Goal: Transaction & Acquisition: Purchase product/service

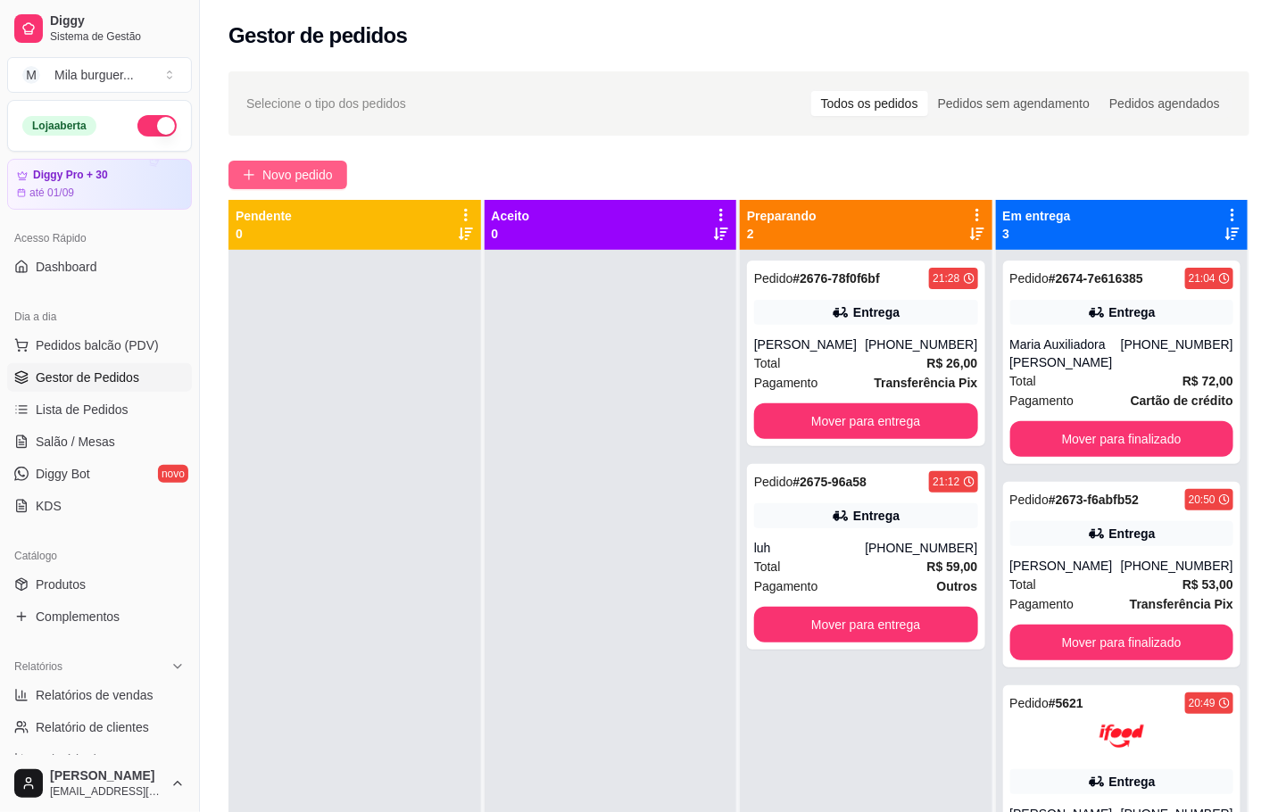
click at [314, 166] on span "Novo pedido" at bounding box center [297, 175] width 70 height 20
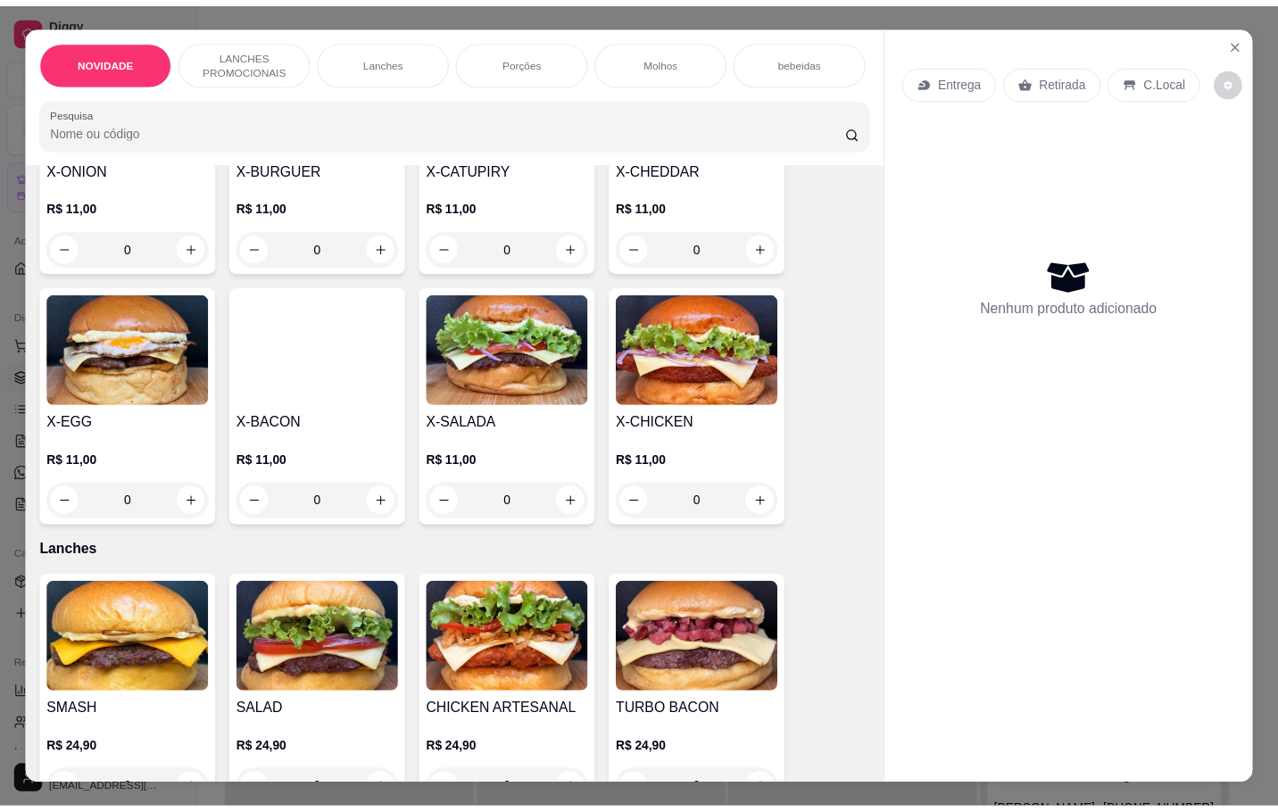
scroll to position [401, 0]
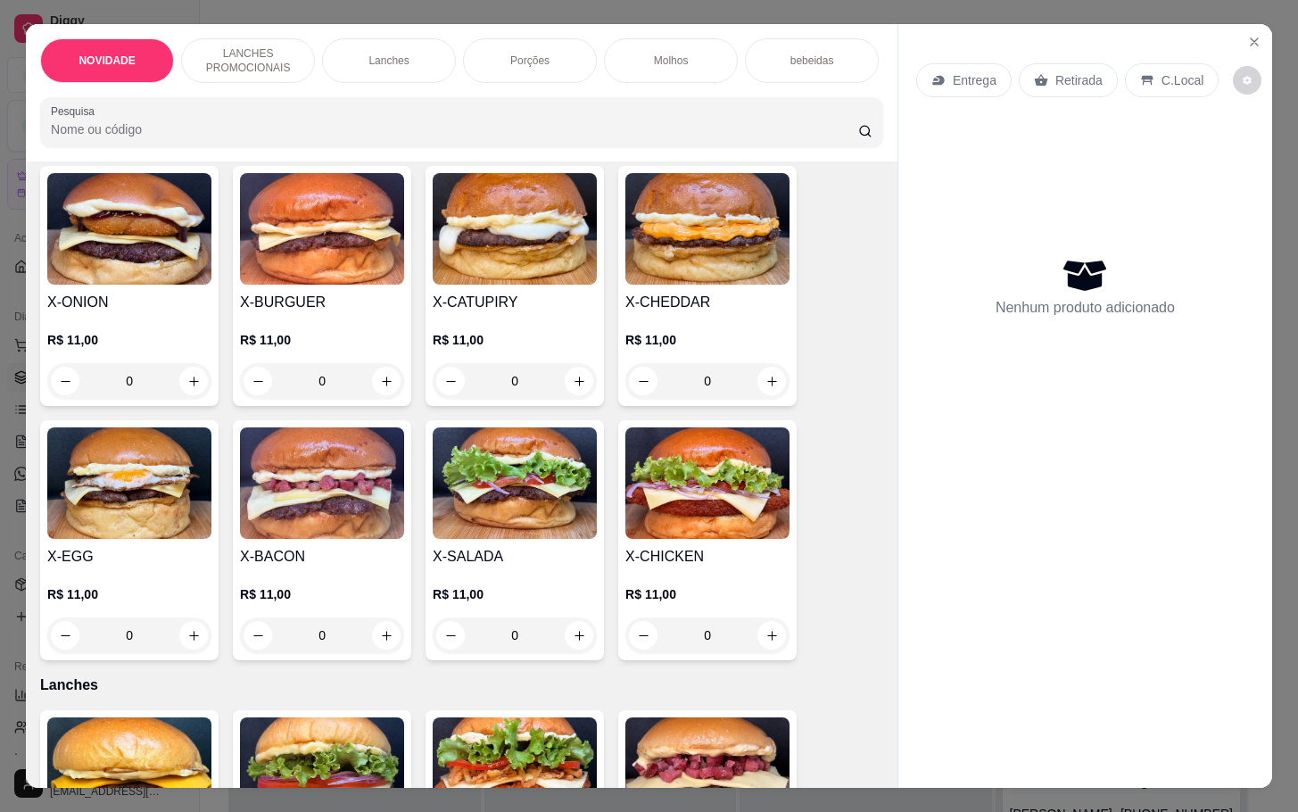
click at [769, 397] on div "0" at bounding box center [707, 381] width 164 height 36
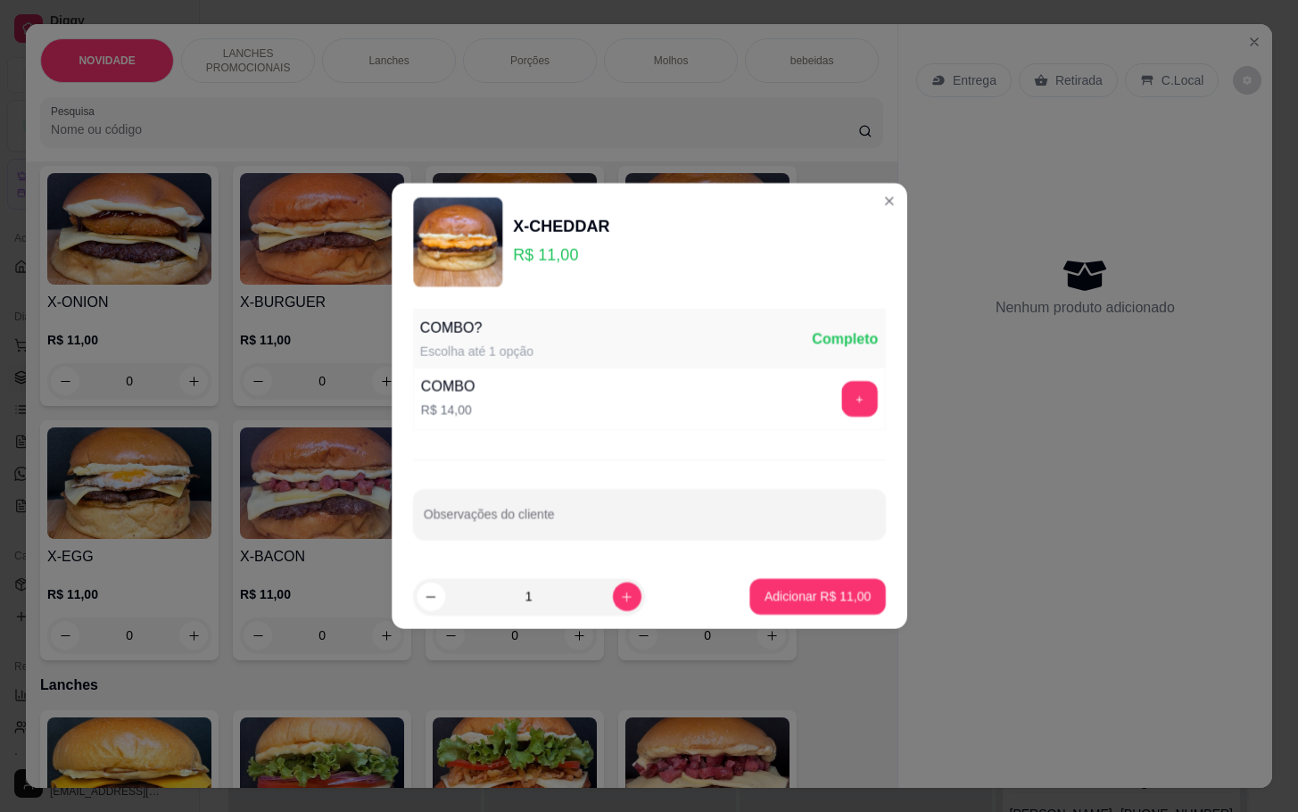
click at [769, 397] on div "COMBO R$ 14,00 +" at bounding box center [649, 399] width 473 height 62
click at [621, 606] on button "increase-product-quantity" at bounding box center [627, 596] width 28 height 28
click at [621, 606] on button "increase-product-quantity" at bounding box center [627, 596] width 29 height 29
type input "3"
click at [815, 598] on p "Adicionar R$ 33,00" at bounding box center [816, 595] width 103 height 17
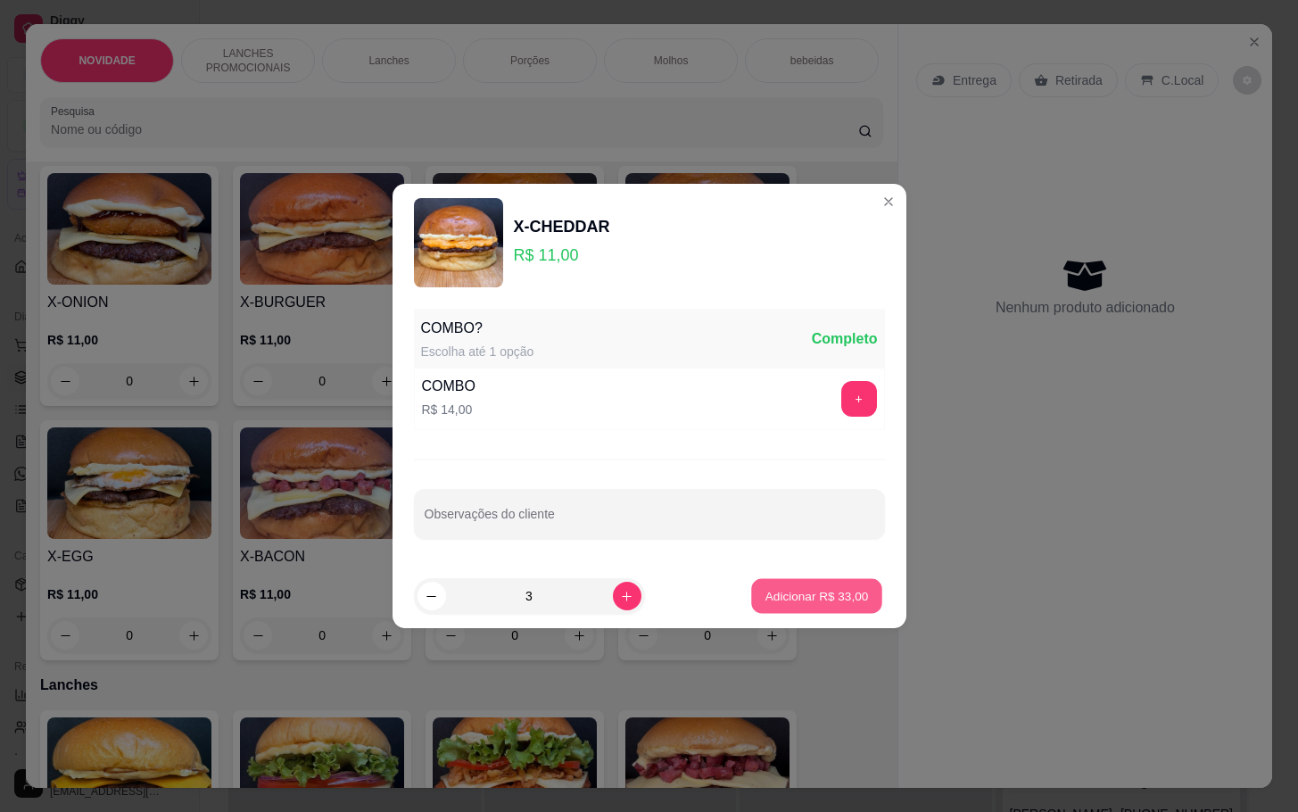
type input "3"
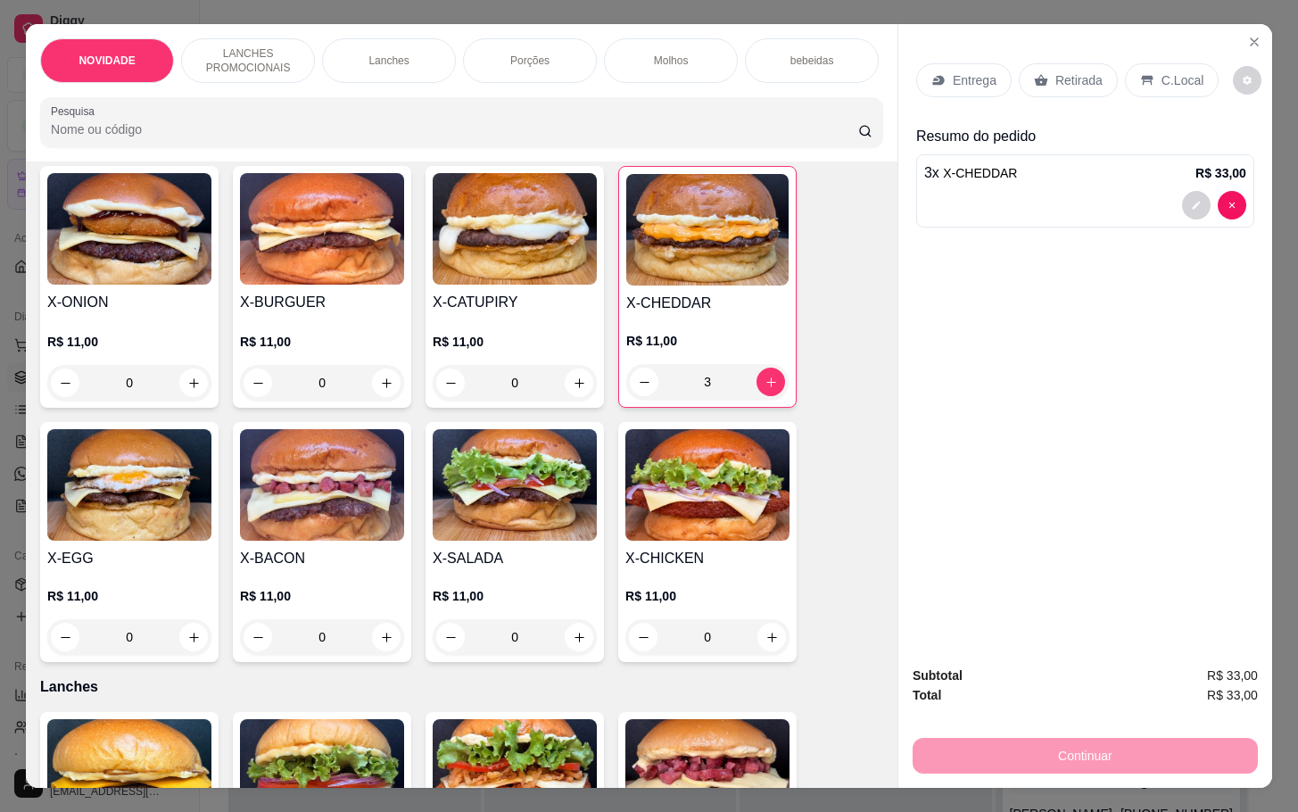
click at [193, 646] on div "0" at bounding box center [129, 637] width 164 height 36
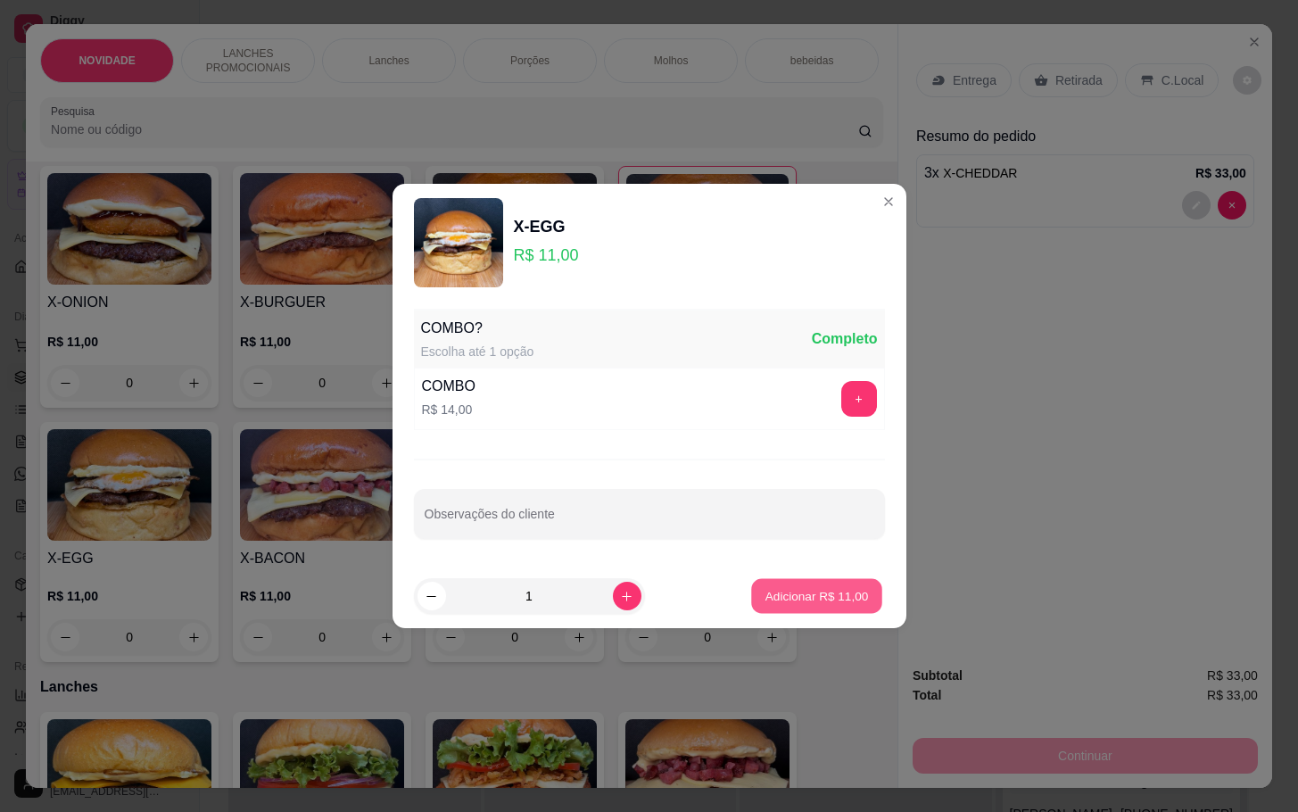
click at [788, 592] on p "Adicionar R$ 11,00" at bounding box center [816, 595] width 103 height 17
type input "1"
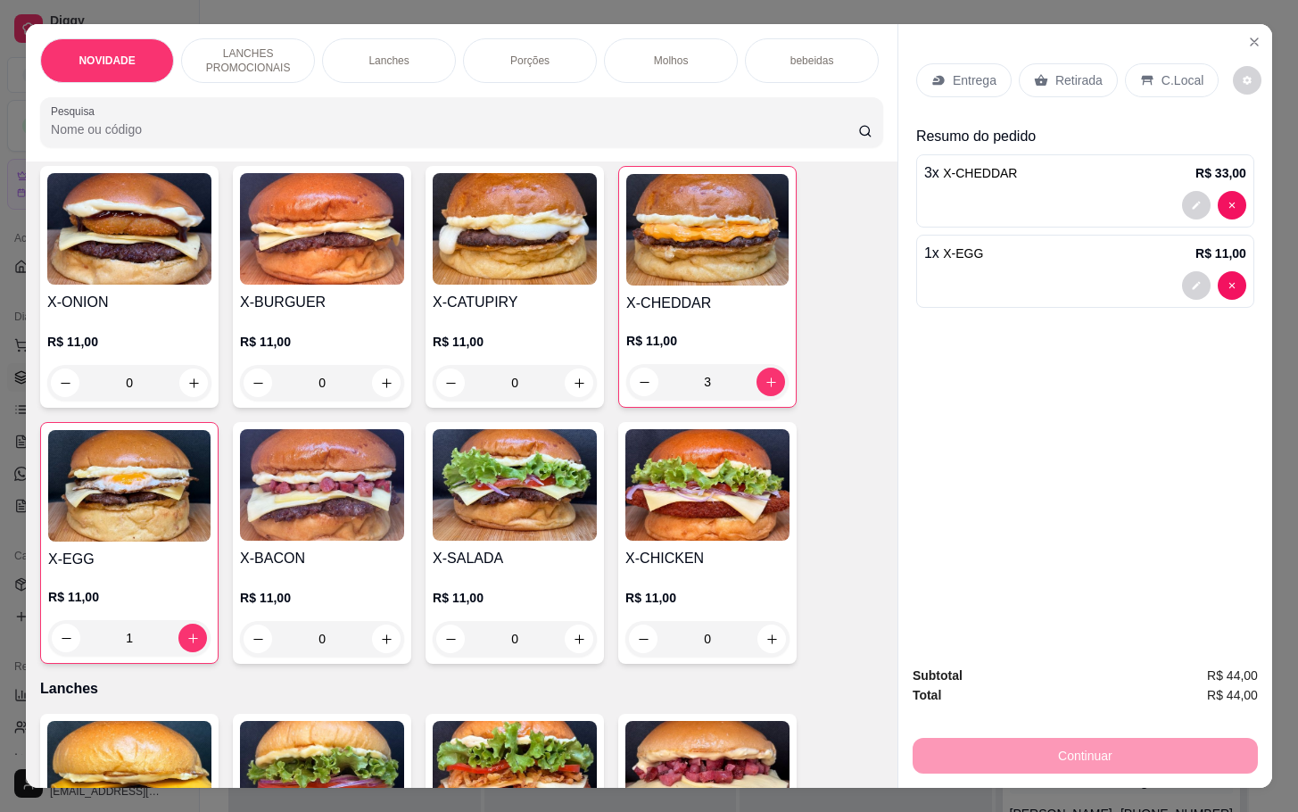
click at [369, 651] on div "0" at bounding box center [322, 639] width 164 height 36
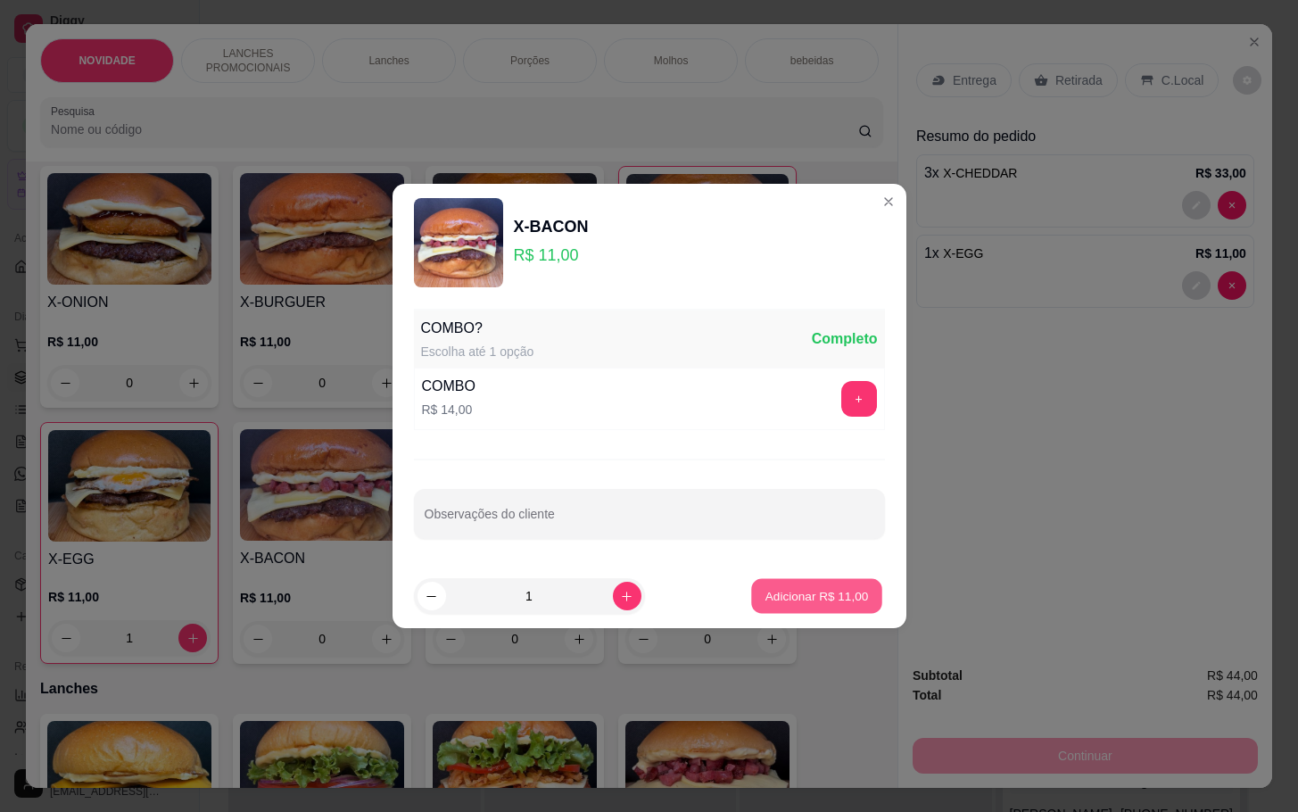
click at [765, 598] on p "Adicionar R$ 11,00" at bounding box center [816, 595] width 103 height 17
type input "1"
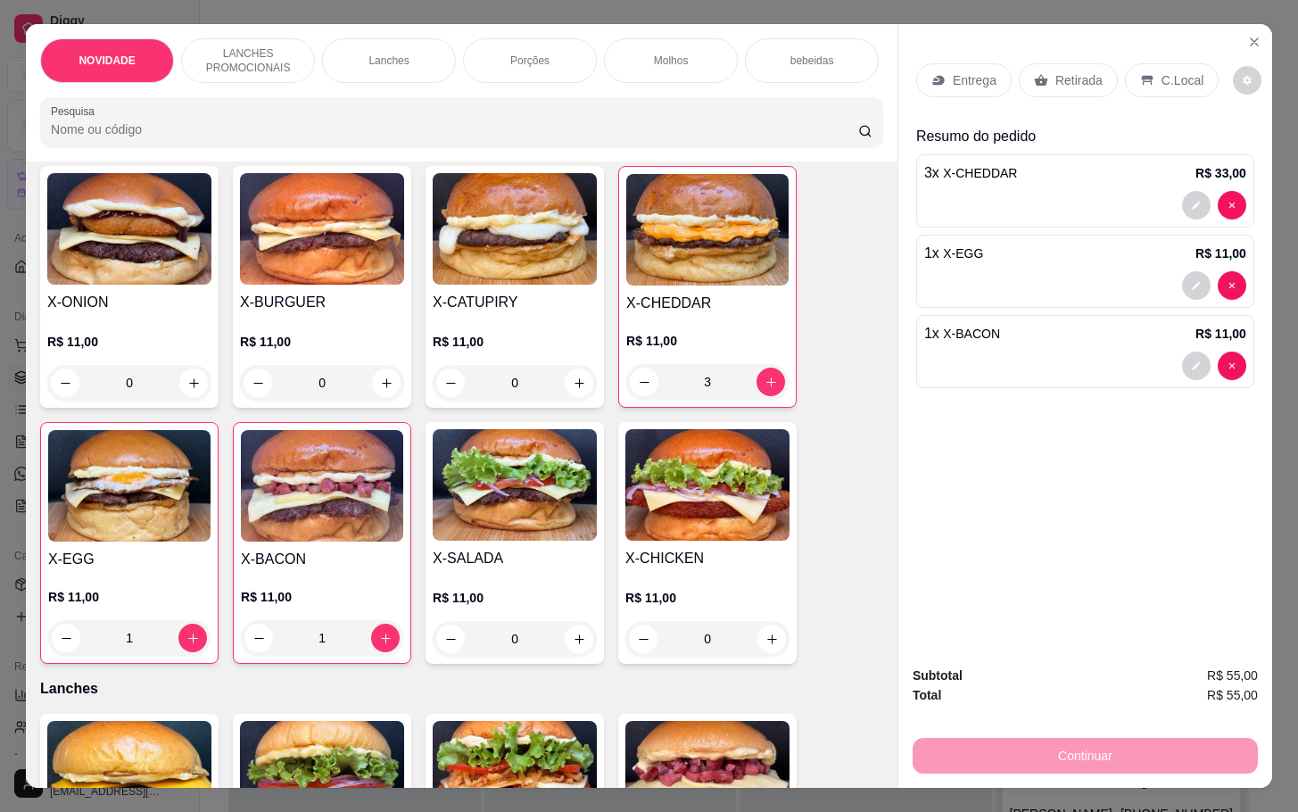
click at [570, 386] on div "0" at bounding box center [515, 383] width 164 height 36
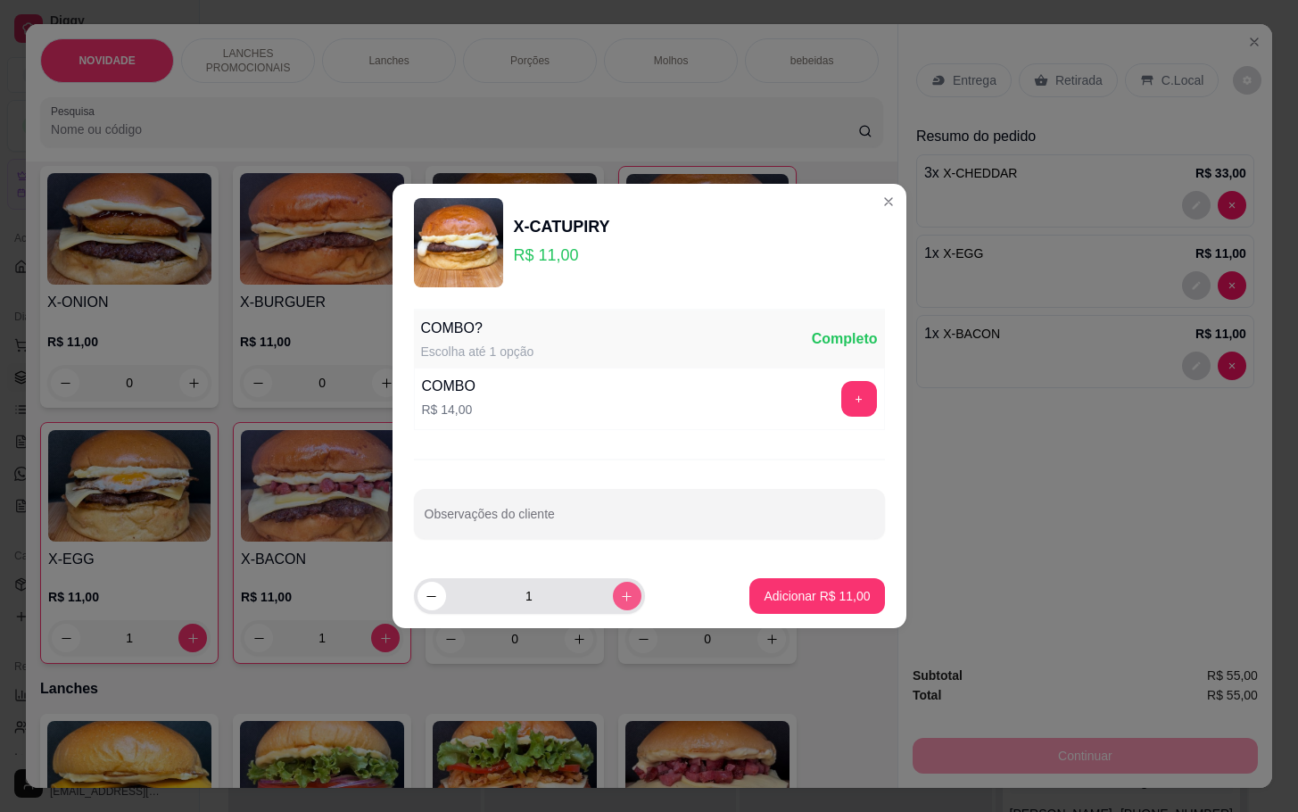
click at [616, 583] on button "increase-product-quantity" at bounding box center [627, 596] width 29 height 29
type input "2"
click at [795, 598] on p "Adicionar R$ 22,00" at bounding box center [816, 595] width 103 height 17
type input "2"
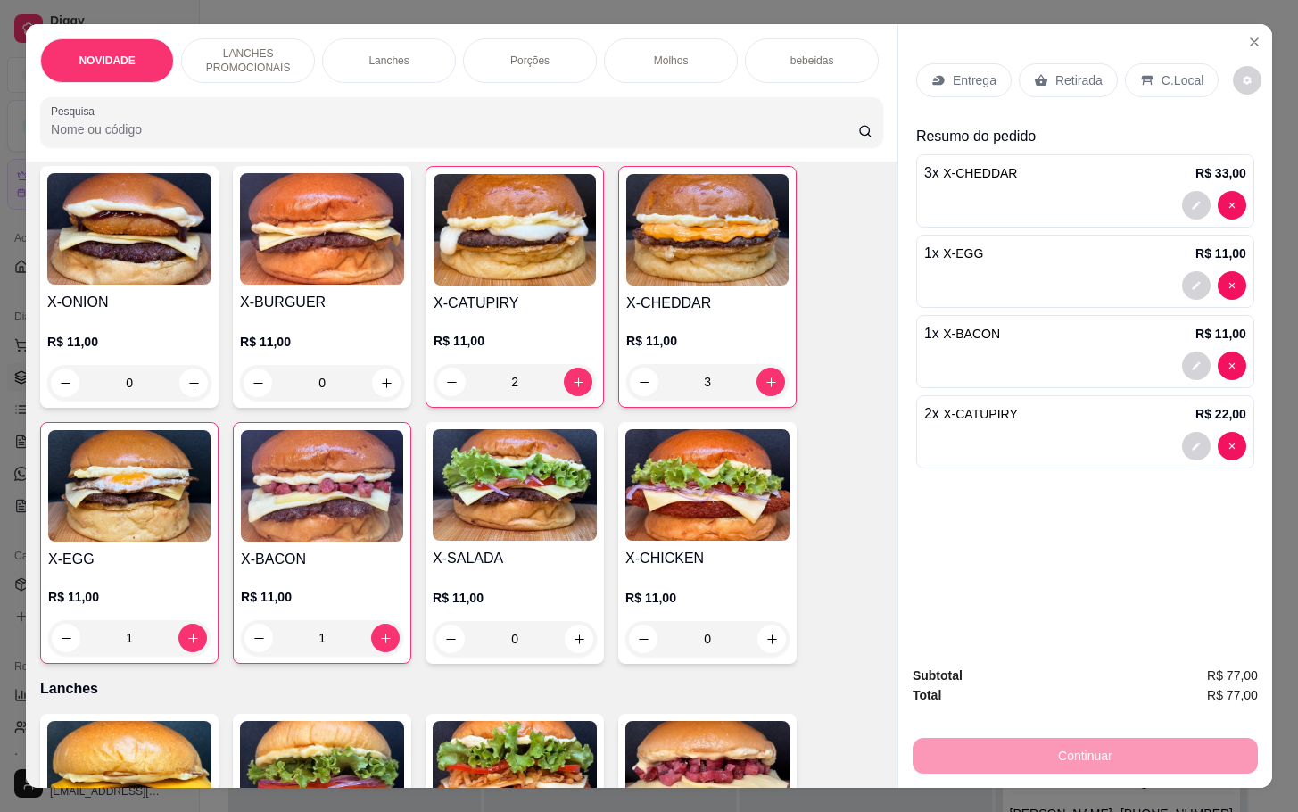
click at [986, 453] on div at bounding box center [1085, 446] width 322 height 29
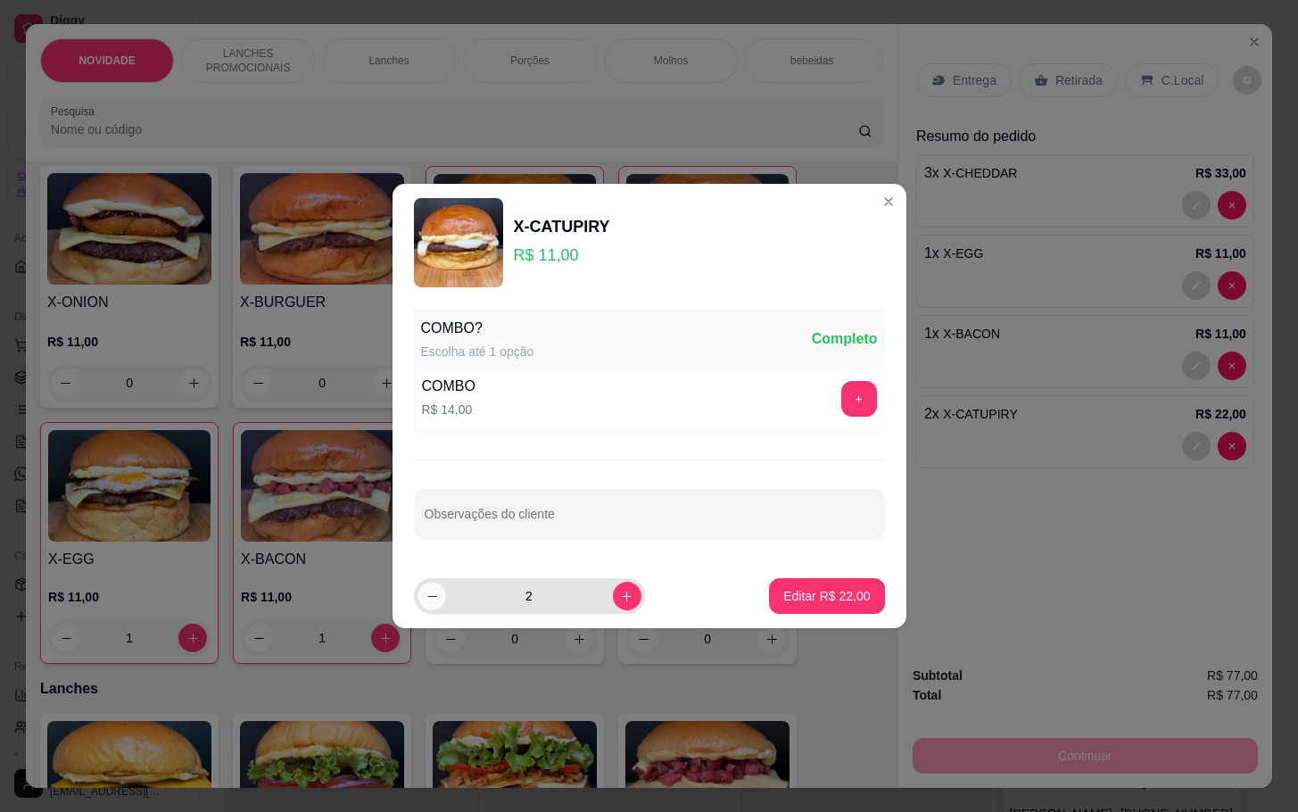
click at [442, 595] on button "decrease-product-quantity" at bounding box center [432, 596] width 28 height 28
type input "1"
click at [793, 606] on button "Editar R$ 11,00" at bounding box center [827, 596] width 112 height 35
type input "1"
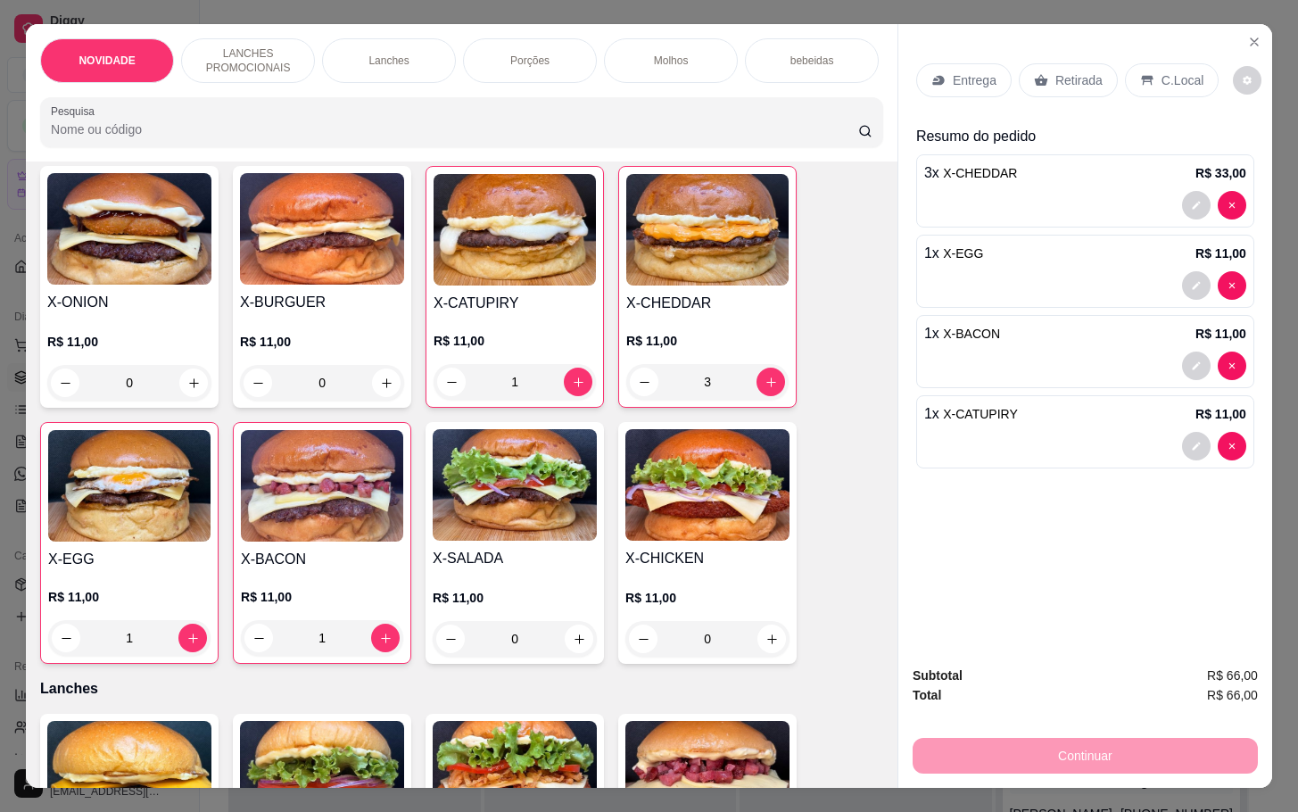
click at [1084, 71] on p "Retirada" at bounding box center [1078, 80] width 47 height 18
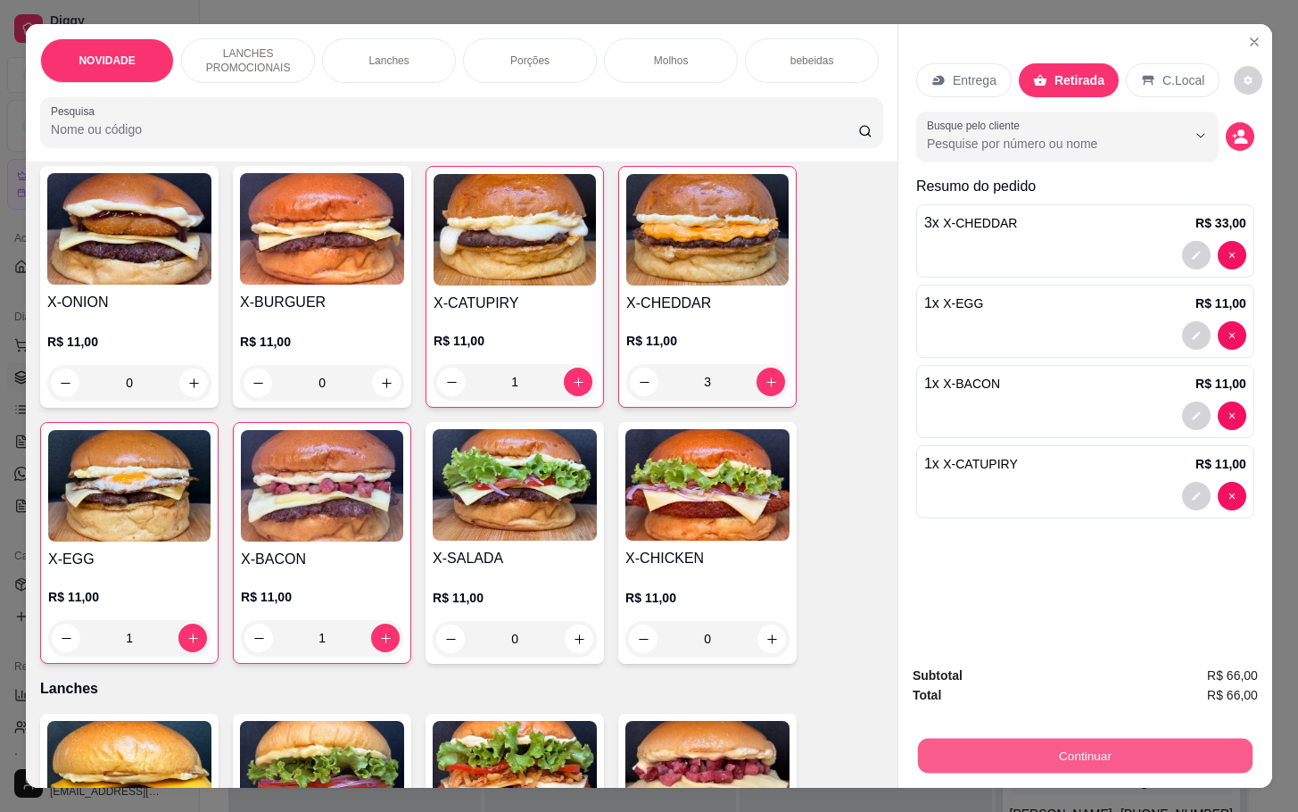
click at [1076, 738] on button "Continuar" at bounding box center [1085, 755] width 335 height 35
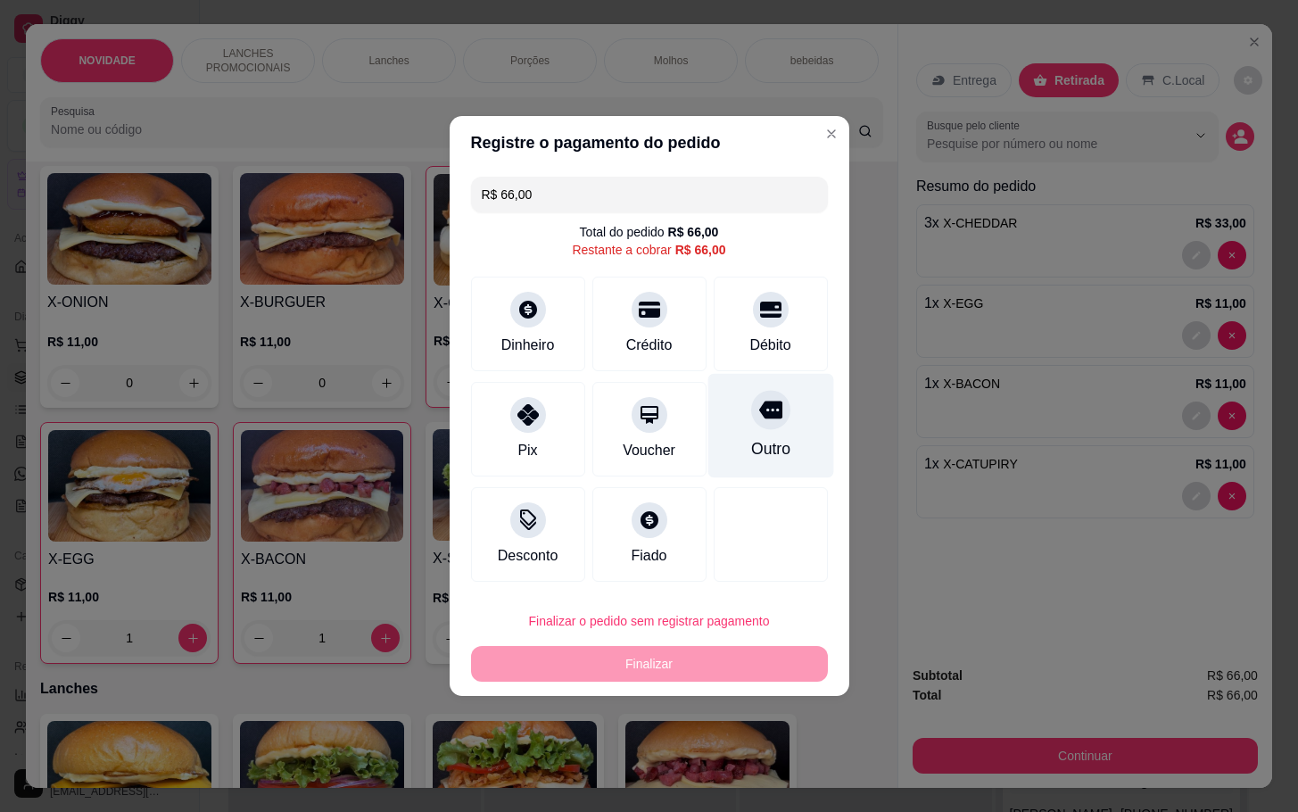
click at [790, 407] on div "Outro" at bounding box center [770, 426] width 126 height 104
type input "R$ 0,00"
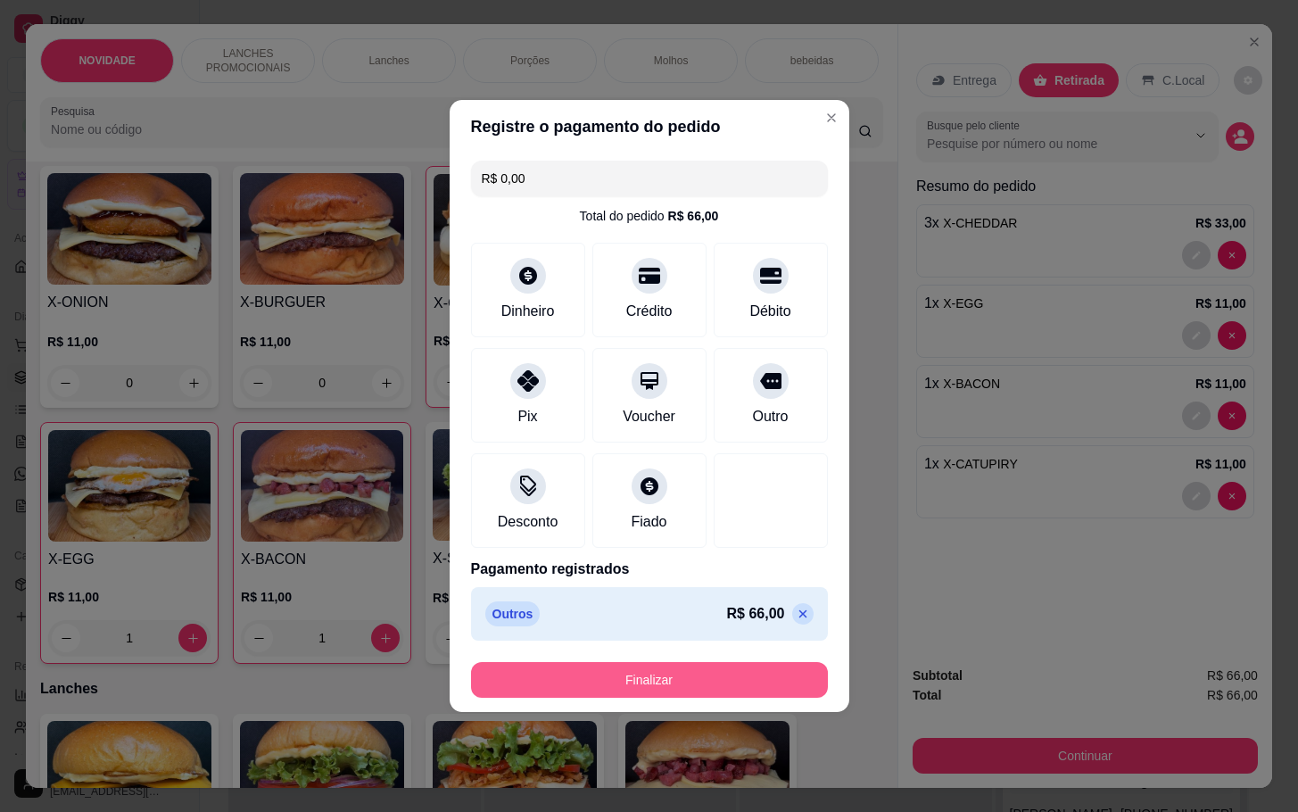
click at [674, 682] on button "Finalizar" at bounding box center [649, 680] width 357 height 36
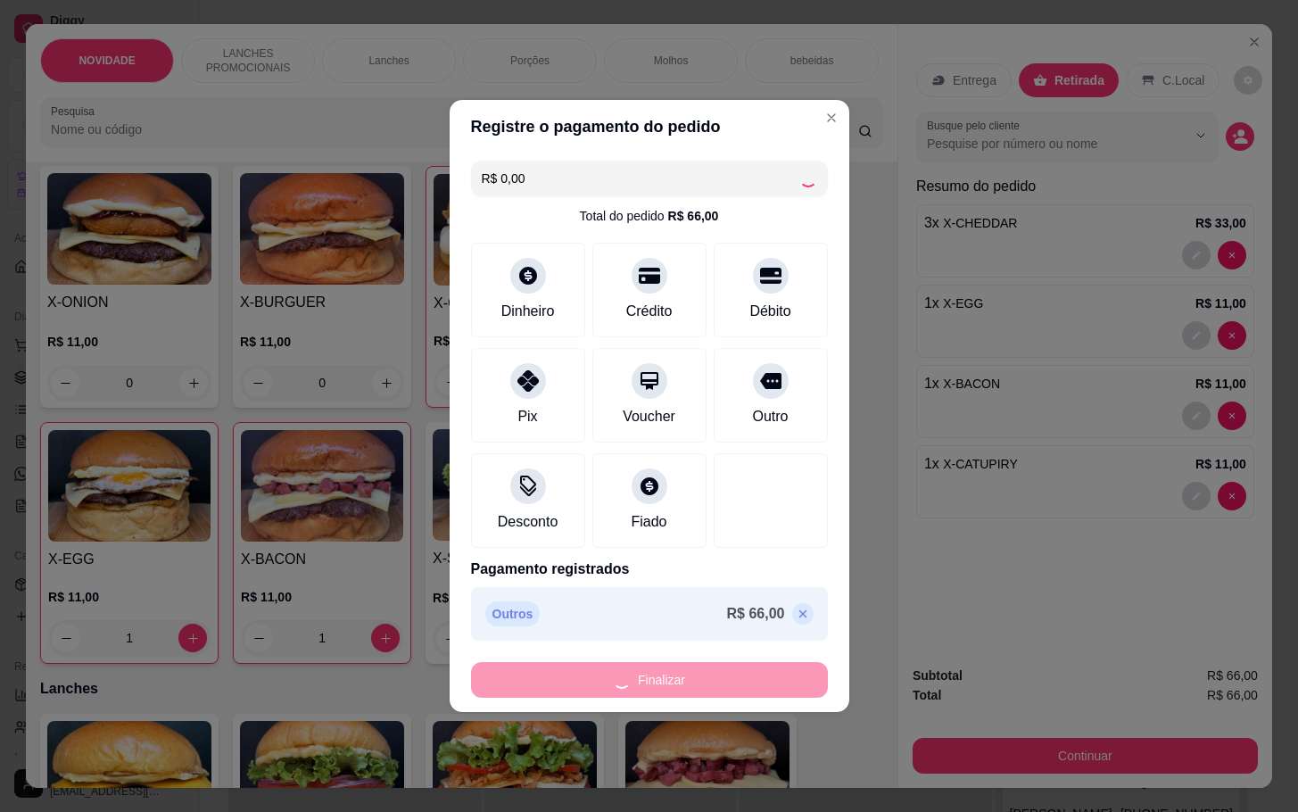
type input "0"
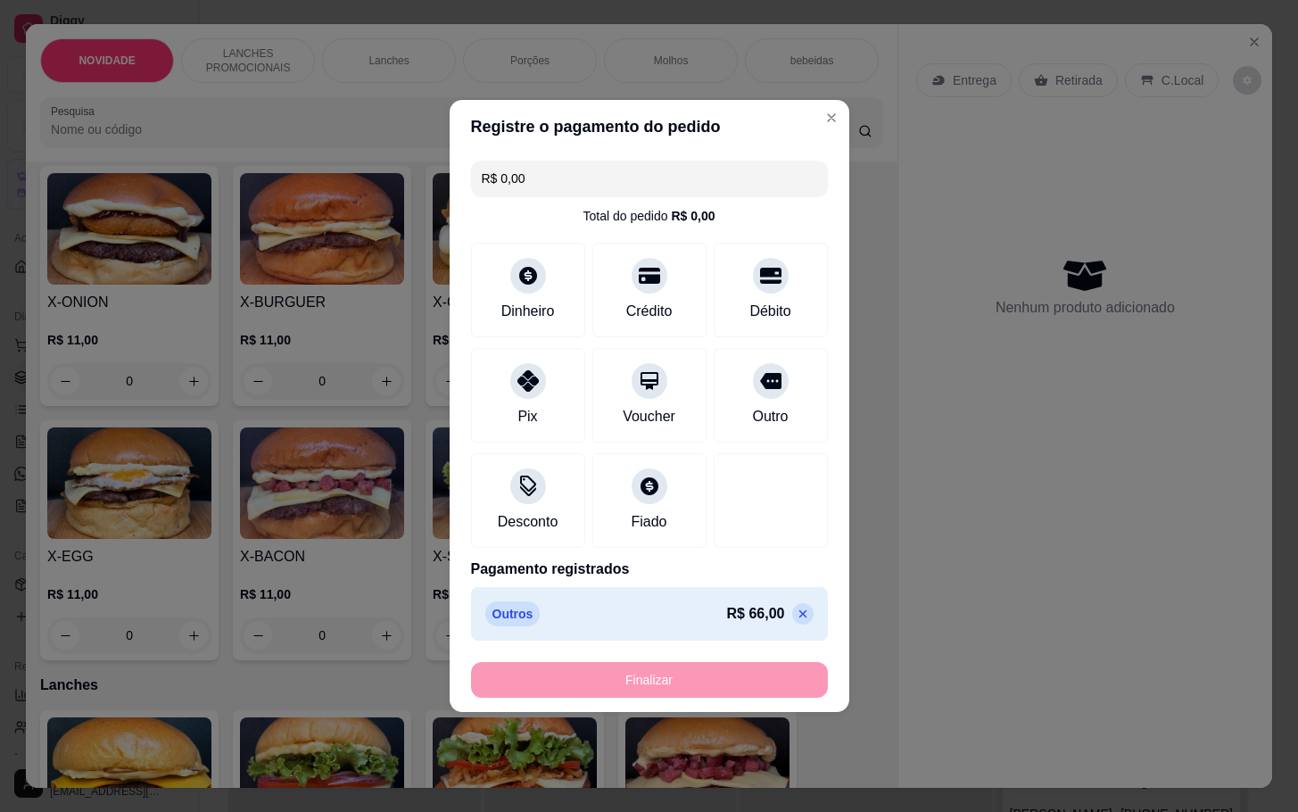
type input "-R$ 66,00"
